Goal: Task Accomplishment & Management: Use online tool/utility

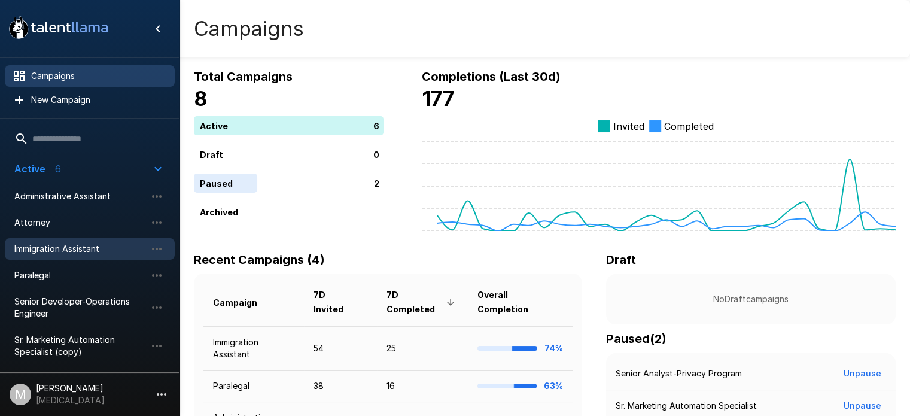
click at [108, 248] on span "Immigration Assistant" at bounding box center [80, 249] width 132 height 12
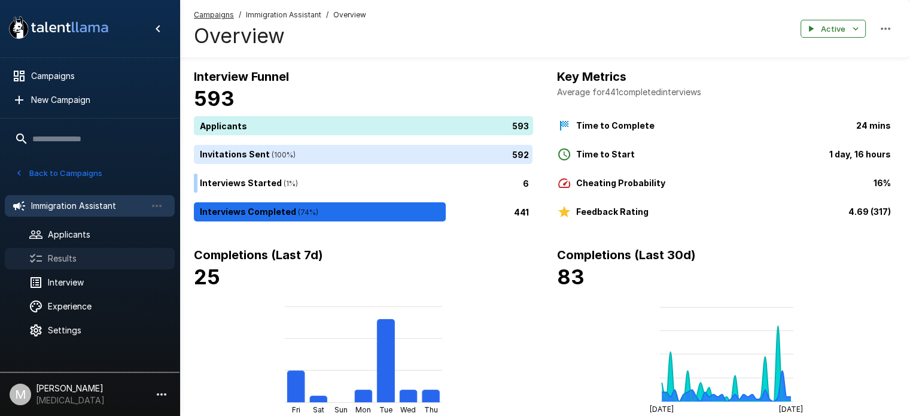
click at [95, 260] on span "Results" at bounding box center [106, 259] width 117 height 12
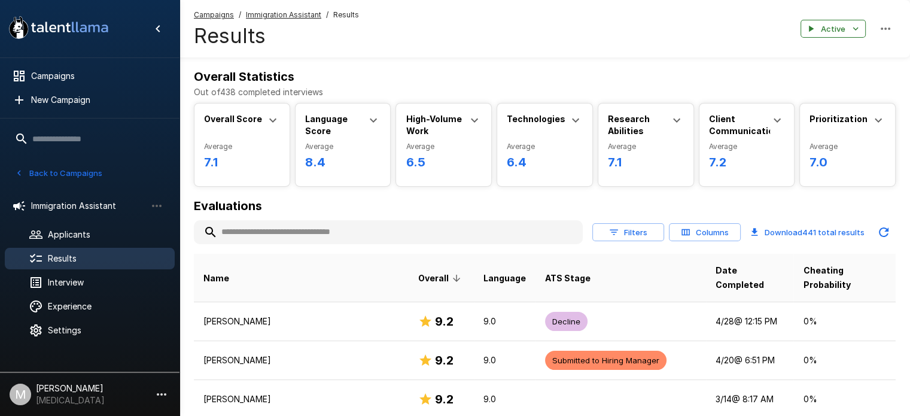
click at [274, 234] on input "text" at bounding box center [388, 232] width 389 height 22
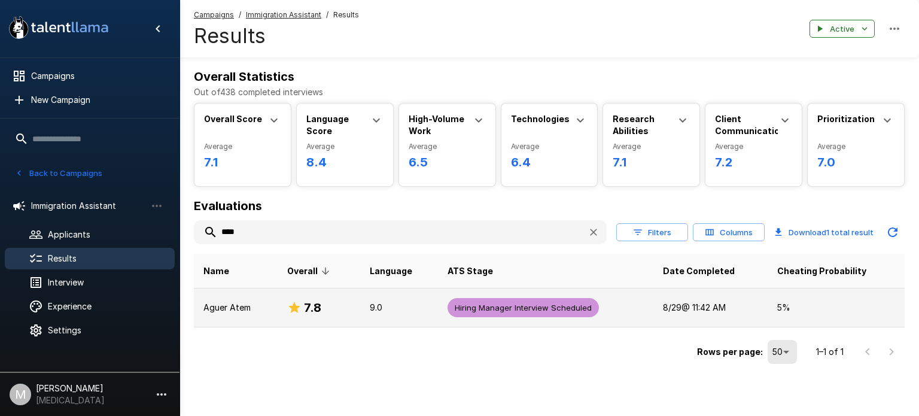
type input "****"
click at [250, 302] on p "Aguer Atem" at bounding box center [235, 308] width 65 height 12
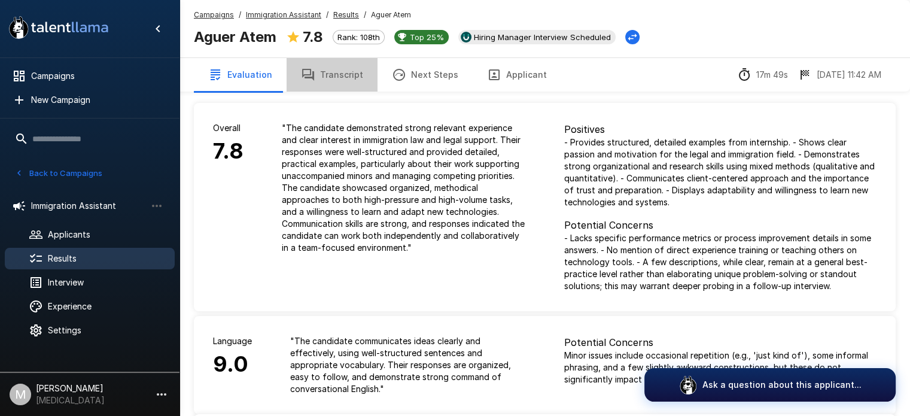
click at [350, 86] on button "Transcript" at bounding box center [332, 75] width 91 height 34
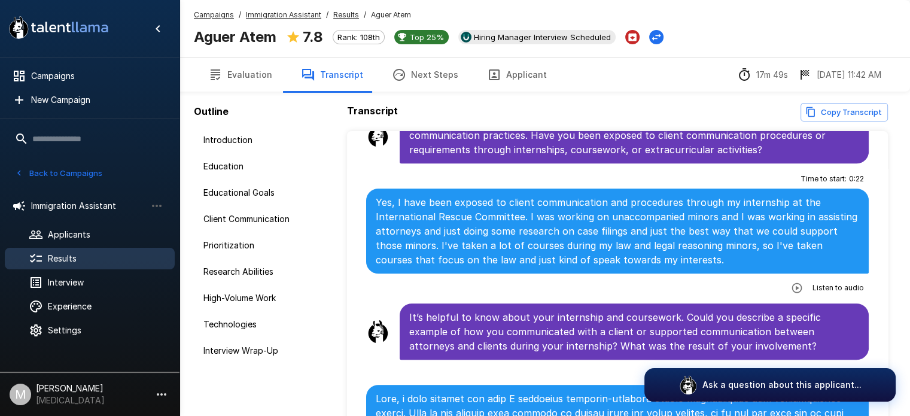
scroll to position [723, 0]
